Goal: Task Accomplishment & Management: Manage account settings

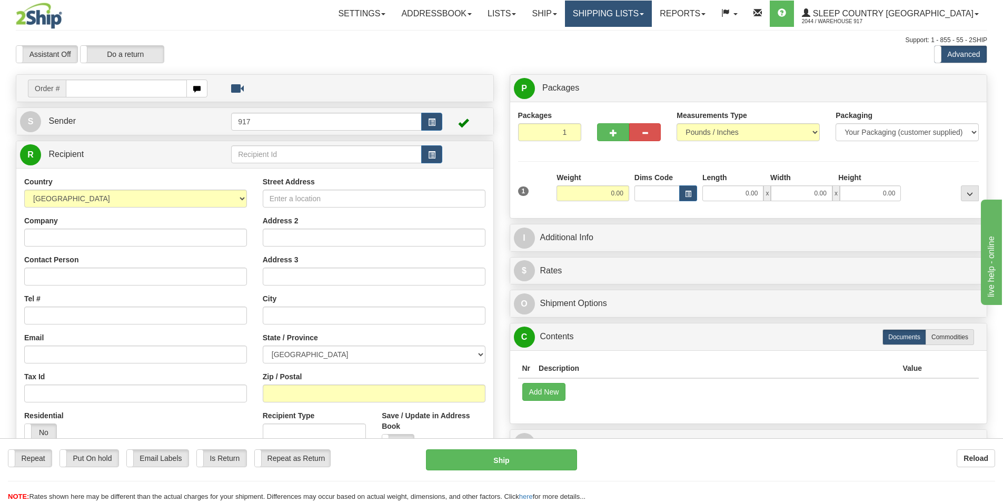
click at [652, 12] on link "Shipping lists" at bounding box center [608, 14] width 87 height 26
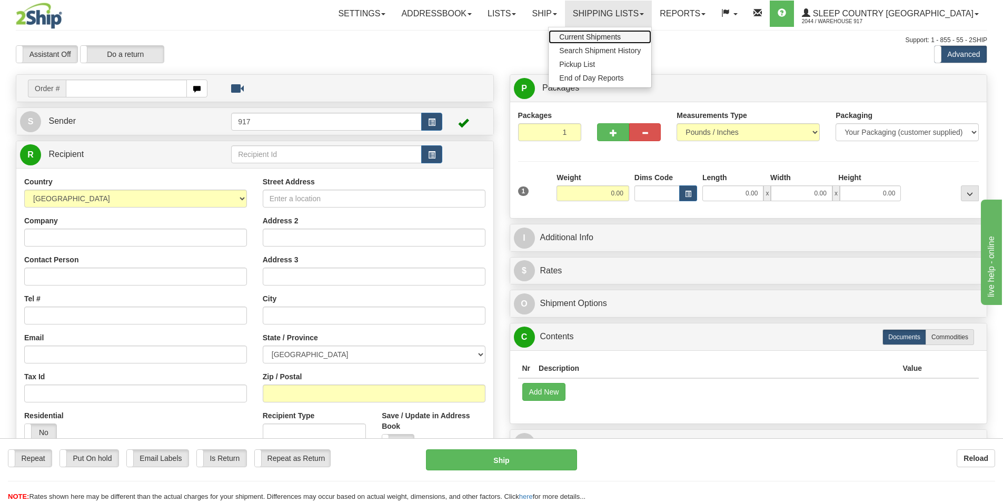
click at [621, 39] on span "Current Shipments" at bounding box center [590, 37] width 62 height 8
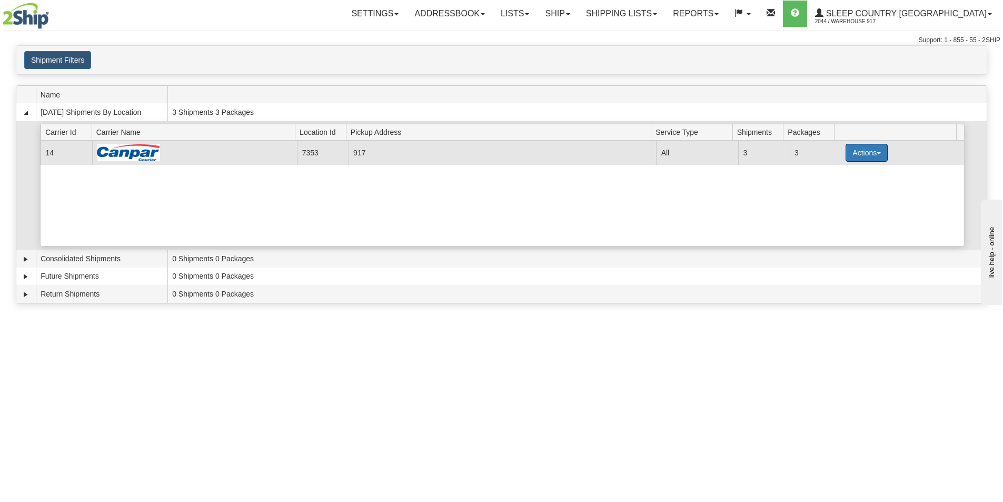
drag, startPoint x: 860, startPoint y: 152, endPoint x: 858, endPoint y: 173, distance: 21.2
click at [860, 153] on button "Actions" at bounding box center [867, 153] width 42 height 18
click at [834, 188] on span "Close" at bounding box center [826, 185] width 24 height 7
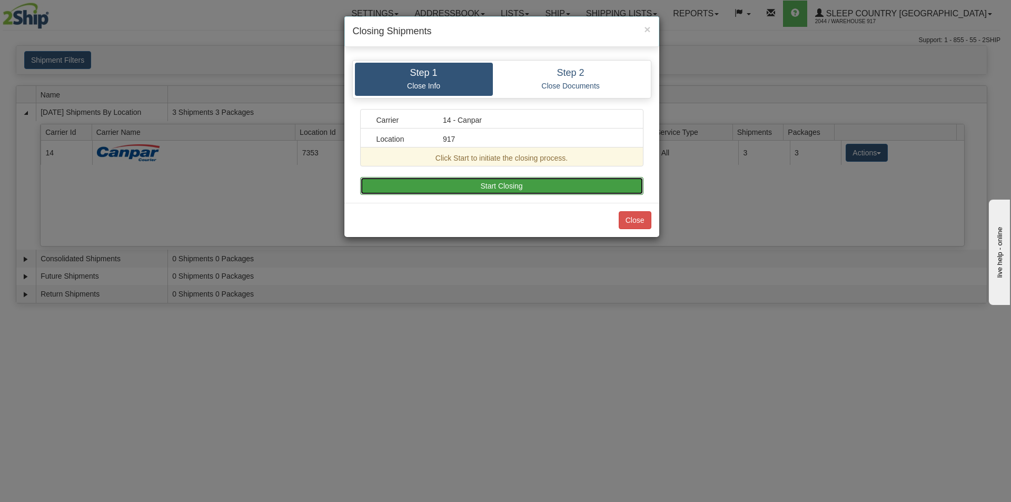
click at [512, 186] on button "Start Closing" at bounding box center [501, 186] width 283 height 18
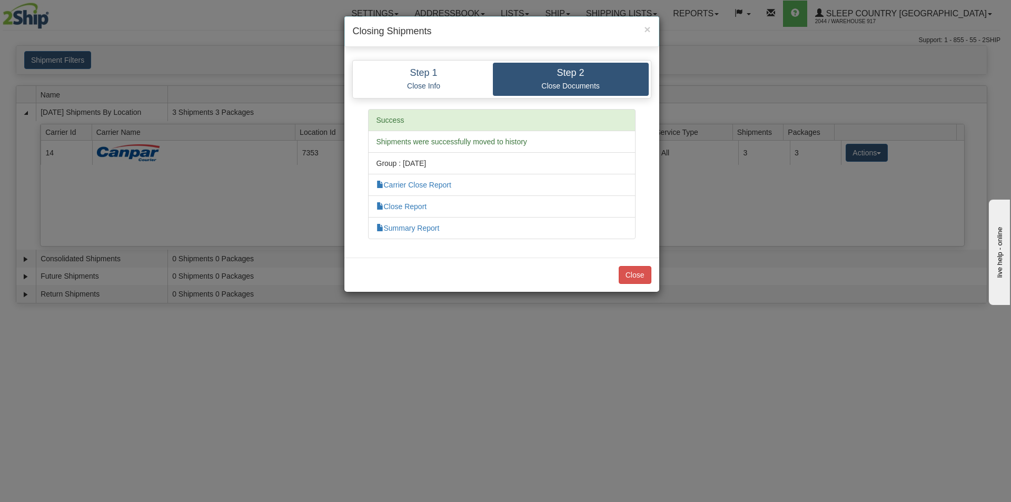
click at [641, 285] on div "Close" at bounding box center [501, 275] width 315 height 34
click at [639, 279] on button "Close" at bounding box center [635, 275] width 33 height 18
